Goal: Go to known website: Access a specific website the user already knows

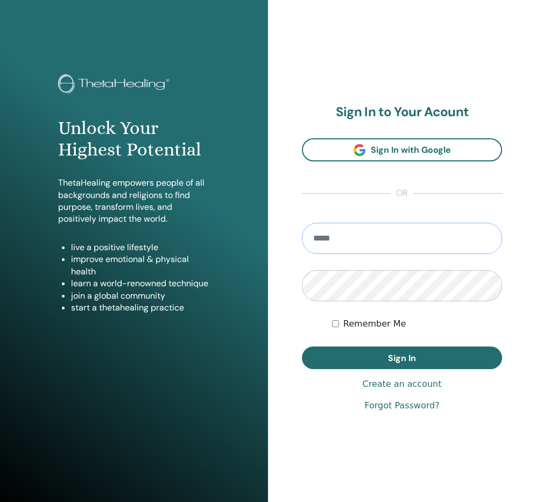
click at [393, 252] on input "email" at bounding box center [402, 238] width 200 height 31
click at [383, 242] on input "email" at bounding box center [402, 238] width 200 height 31
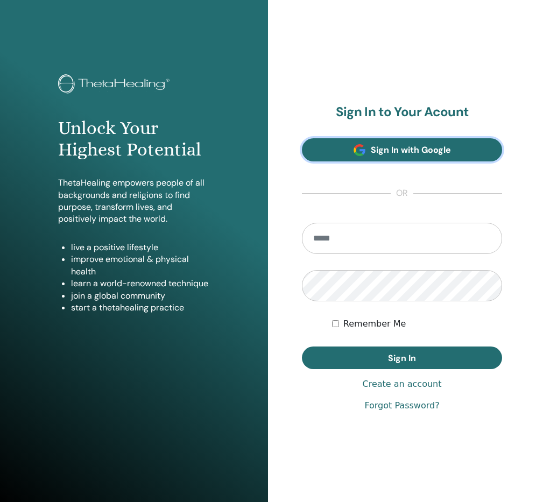
click at [390, 144] on span "Sign In with Google" at bounding box center [411, 149] width 80 height 11
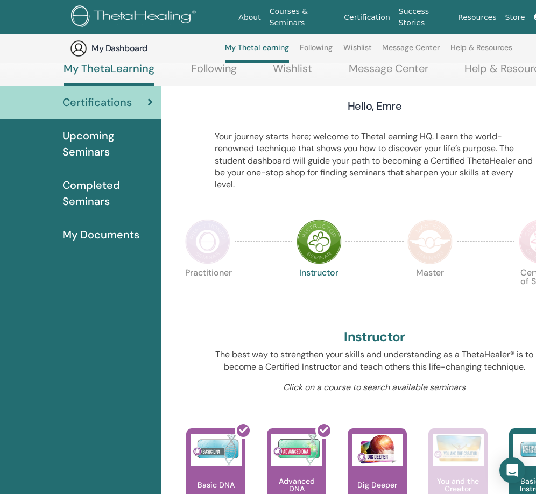
scroll to position [198, 0]
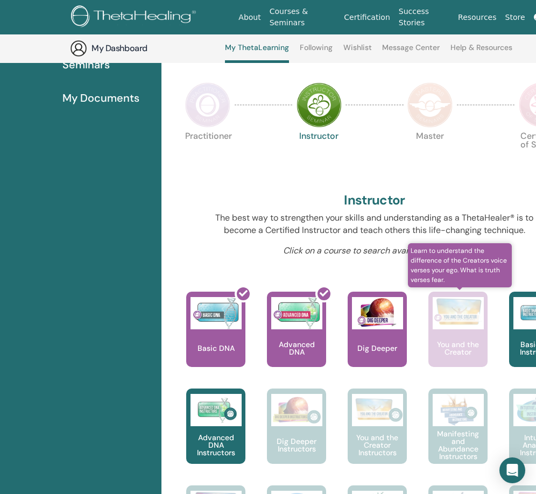
click at [465, 316] on img at bounding box center [458, 312] width 51 height 30
